Goal: Information Seeking & Learning: Learn about a topic

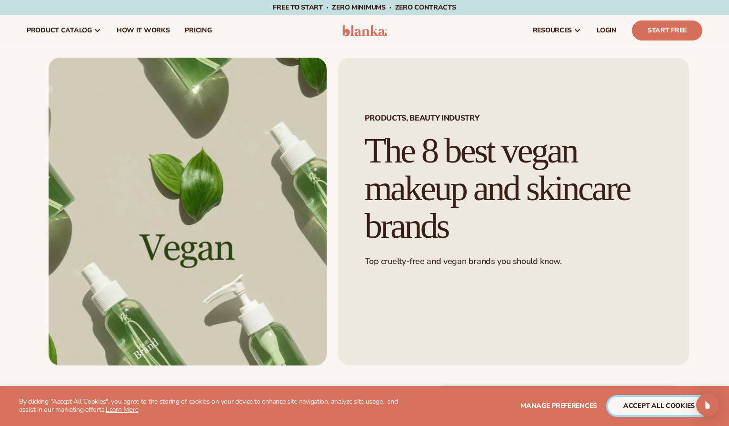
click at [643, 405] on button "accept all cookies" at bounding box center [659, 406] width 102 height 18
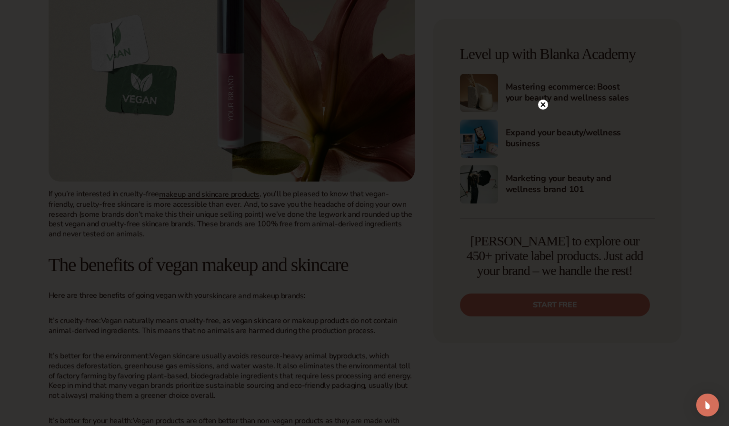
scroll to position [578, 0]
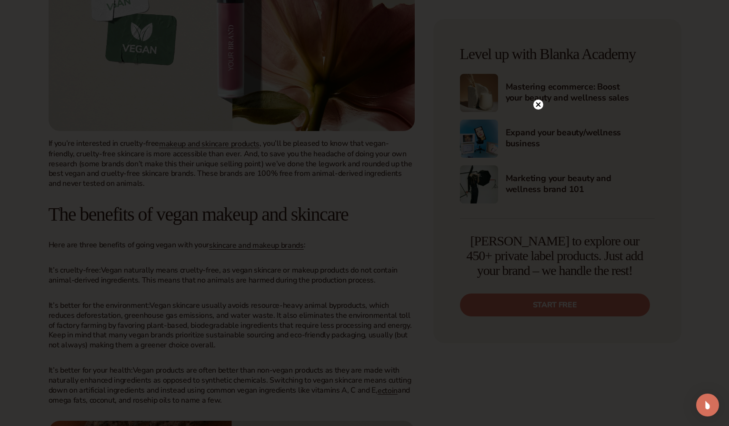
click at [537, 104] on circle at bounding box center [539, 105] width 10 height 10
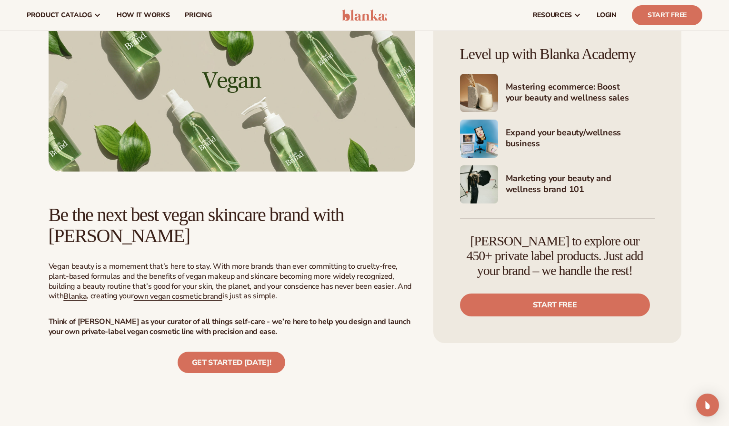
scroll to position [2251, 0]
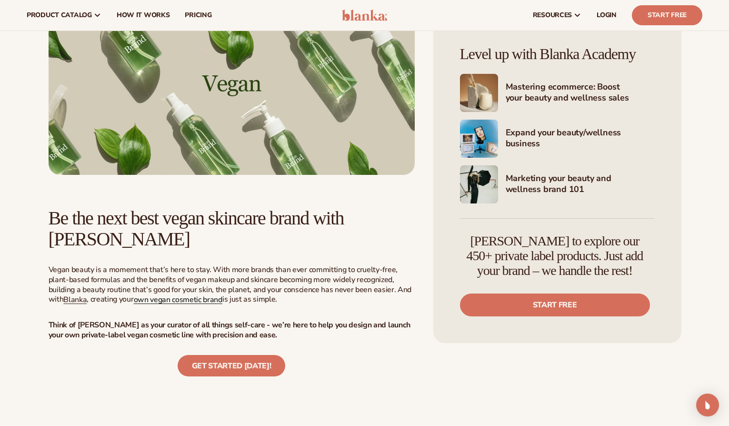
click at [158, 294] on span "own vegan cosmetic brand" at bounding box center [178, 299] width 89 height 10
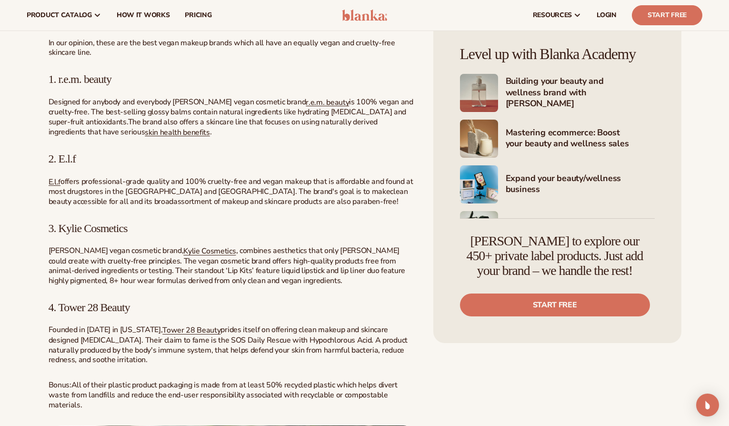
scroll to position [1178, 0]
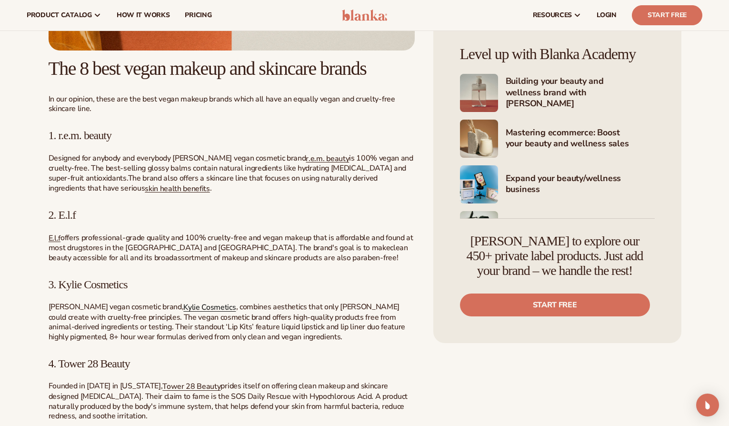
click at [192, 308] on span "Kylie Cosmetics" at bounding box center [209, 307] width 52 height 10
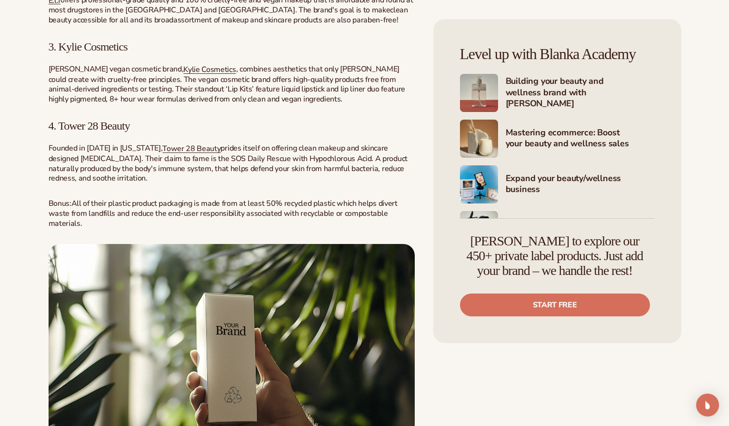
scroll to position [1417, 0]
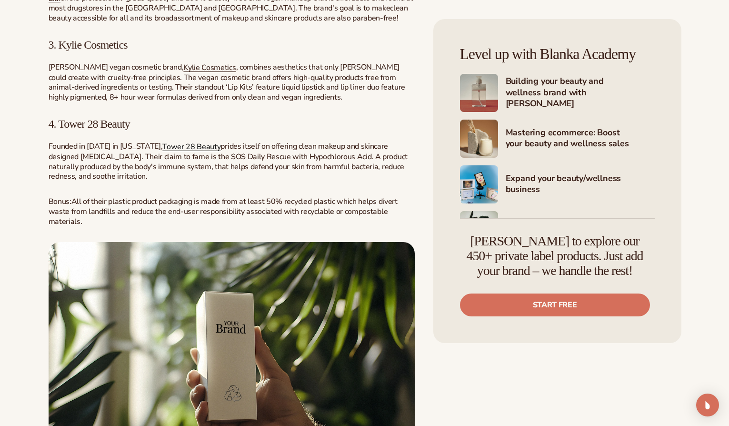
click at [183, 150] on span "Tower 28 Beauty" at bounding box center [191, 147] width 58 height 10
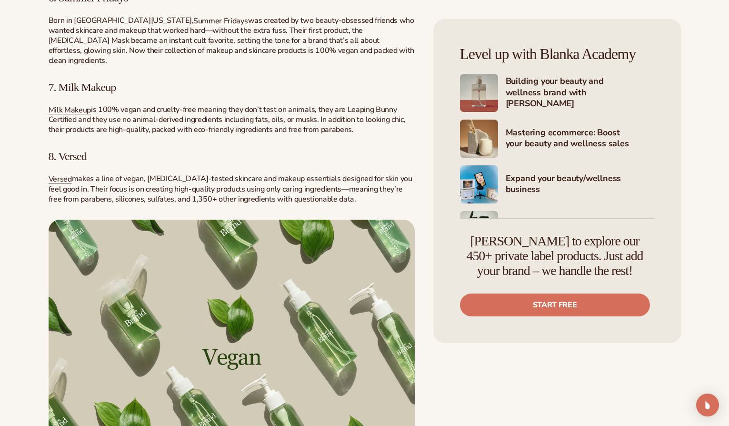
scroll to position [1979, 0]
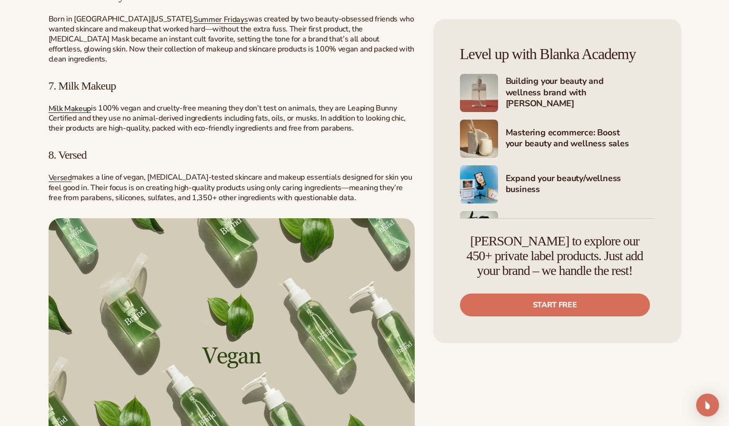
click at [71, 103] on span "Milk Makeup" at bounding box center [70, 108] width 42 height 10
